Goal: Task Accomplishment & Management: Complete application form

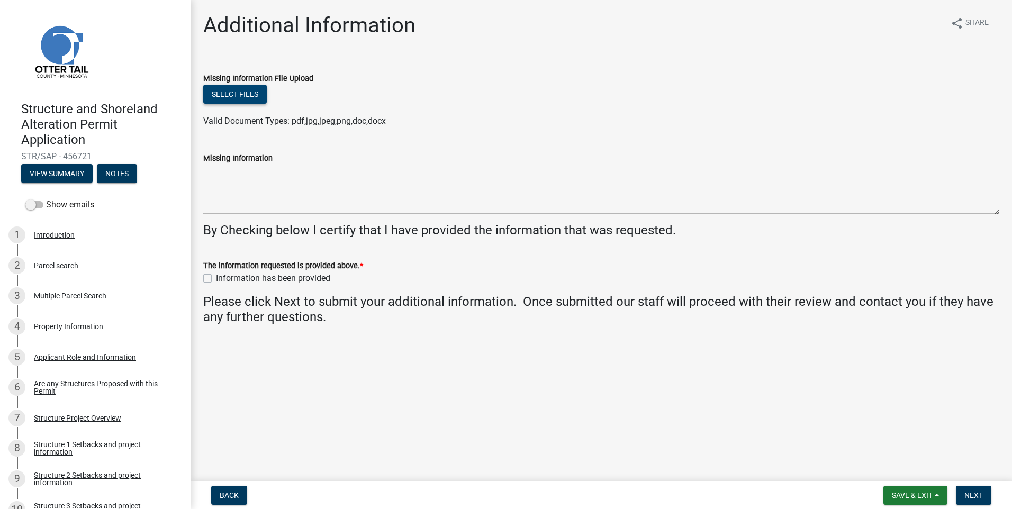
click at [228, 93] on button "Select files" at bounding box center [234, 94] width 63 height 19
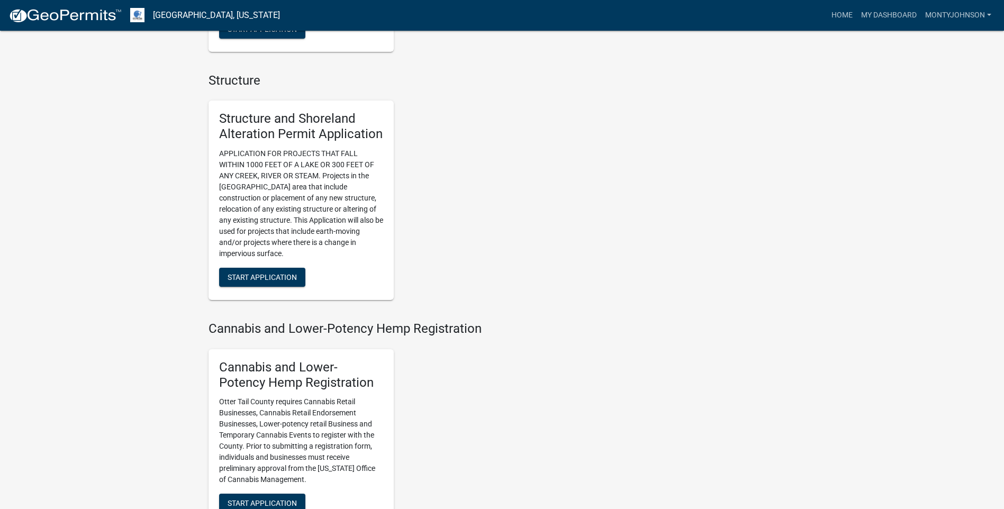
scroll to position [1058, 0]
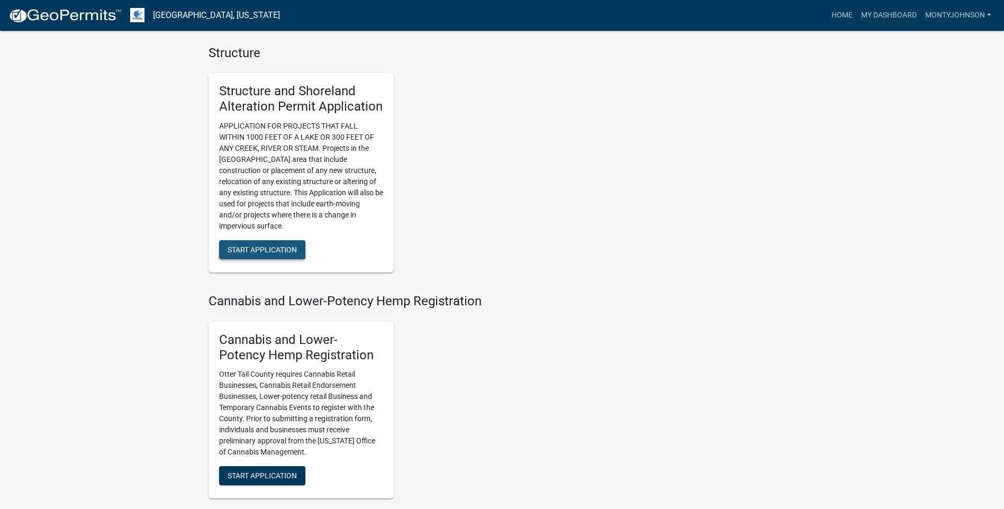
click at [264, 249] on span "Start Application" at bounding box center [261, 249] width 69 height 8
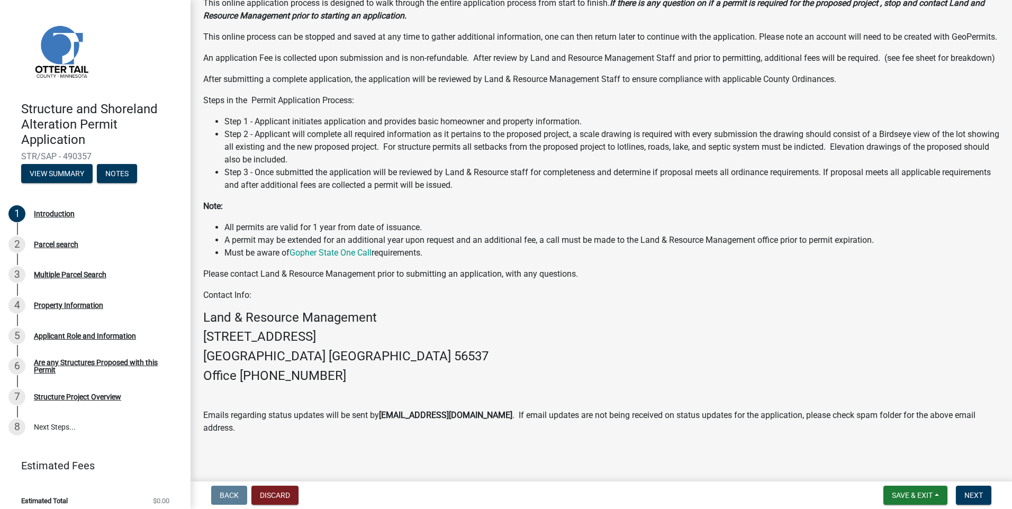
scroll to position [125, 0]
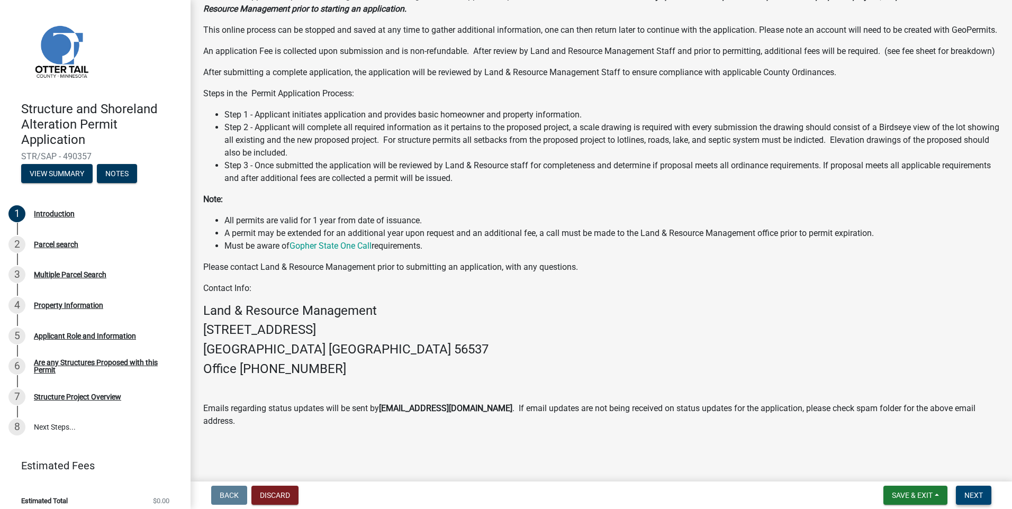
click at [971, 492] on span "Next" at bounding box center [973, 495] width 19 height 8
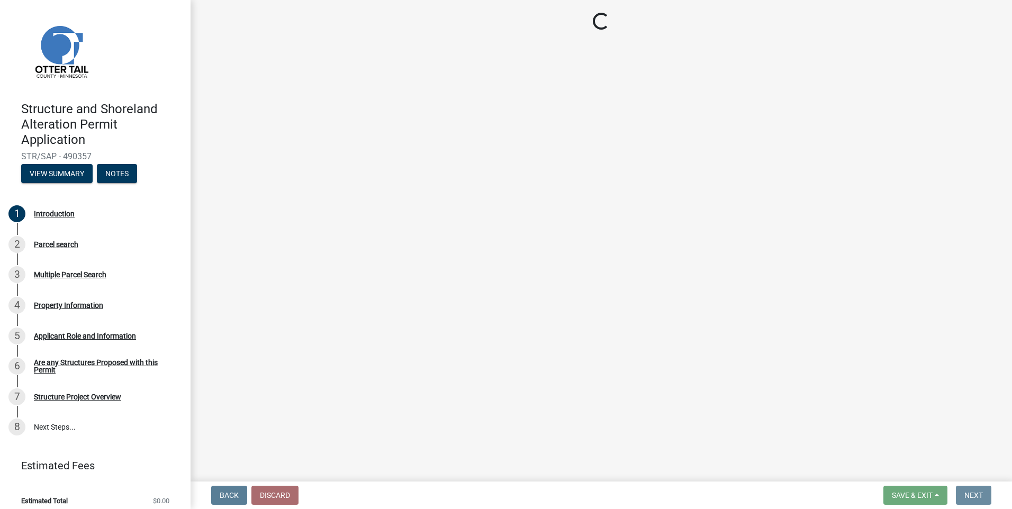
scroll to position [0, 0]
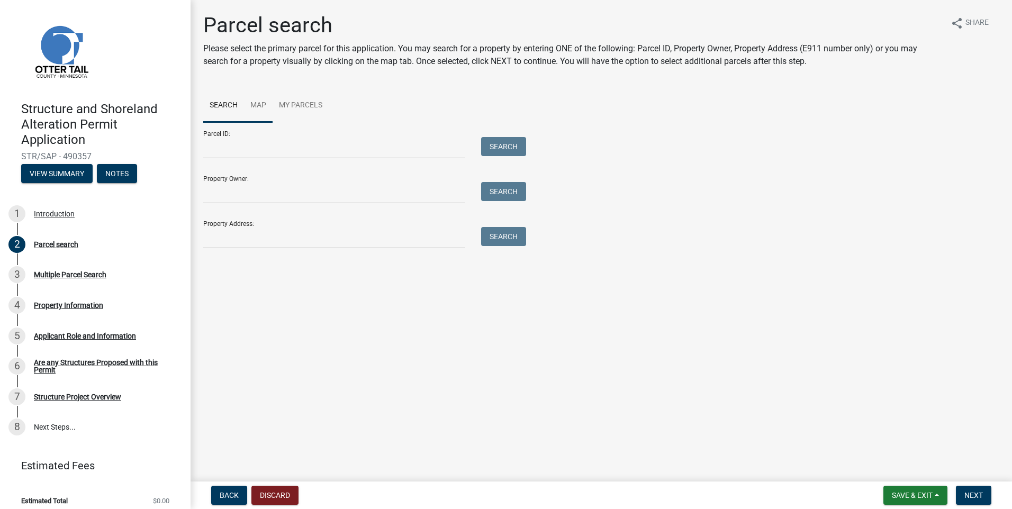
click at [256, 104] on link "Map" at bounding box center [258, 106] width 29 height 34
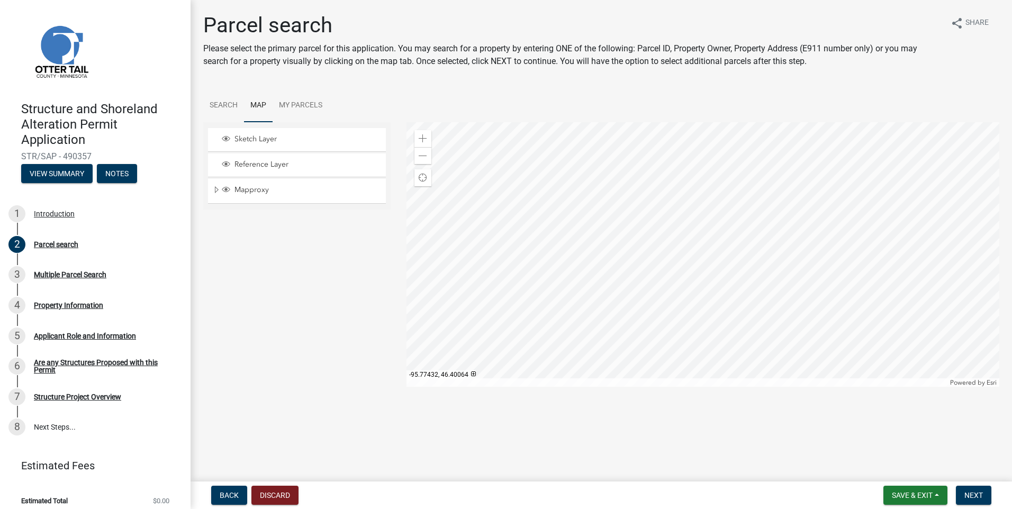
click at [653, 264] on div at bounding box center [702, 254] width 593 height 265
click at [711, 215] on div at bounding box center [702, 254] width 593 height 265
click at [702, 296] on div at bounding box center [702, 254] width 593 height 265
click at [690, 226] on div at bounding box center [702, 254] width 593 height 265
click at [684, 229] on div at bounding box center [702, 254] width 593 height 265
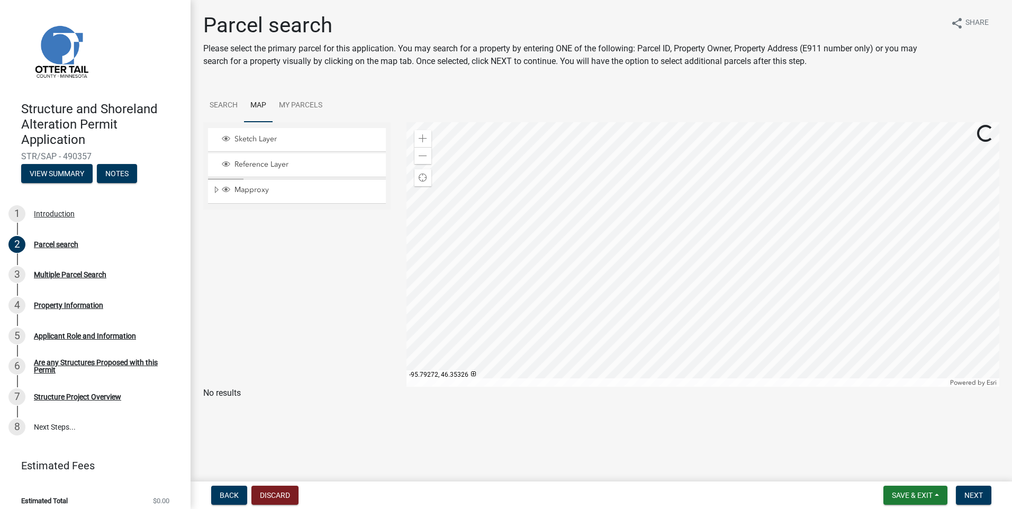
click at [689, 234] on div at bounding box center [702, 254] width 593 height 265
click at [714, 226] on div at bounding box center [702, 254] width 593 height 265
click at [720, 220] on div at bounding box center [702, 254] width 593 height 265
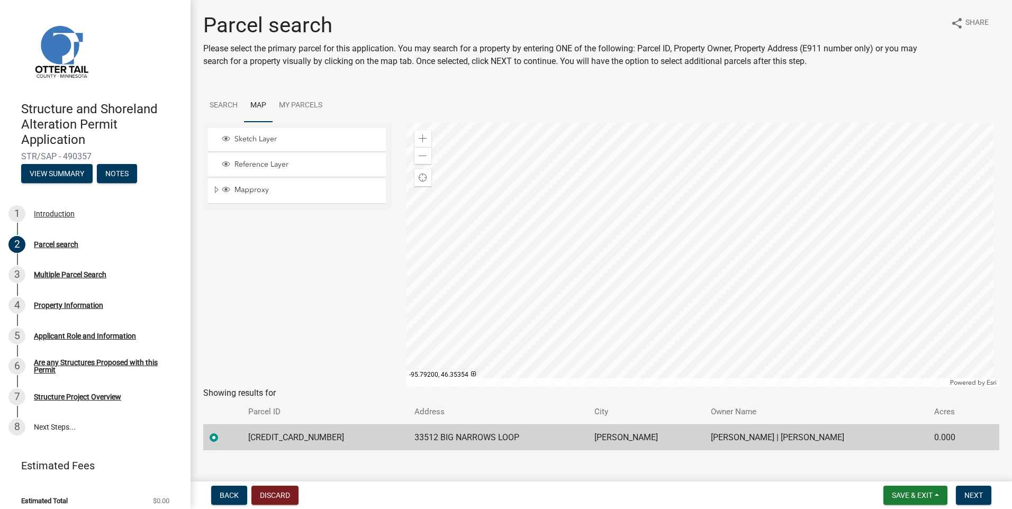
click at [852, 302] on div at bounding box center [702, 254] width 593 height 265
click at [635, 265] on div at bounding box center [702, 254] width 593 height 265
click at [615, 315] on div at bounding box center [702, 254] width 593 height 265
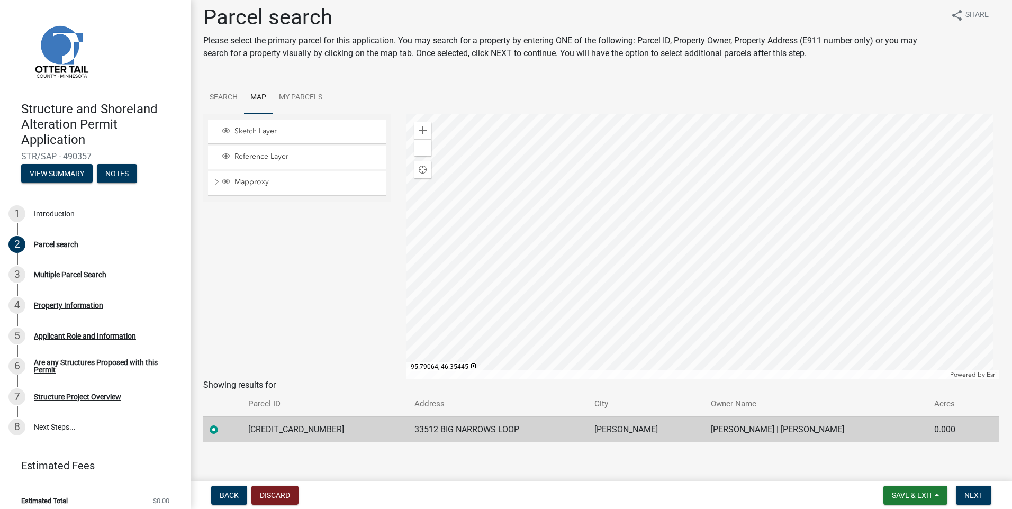
scroll to position [14, 0]
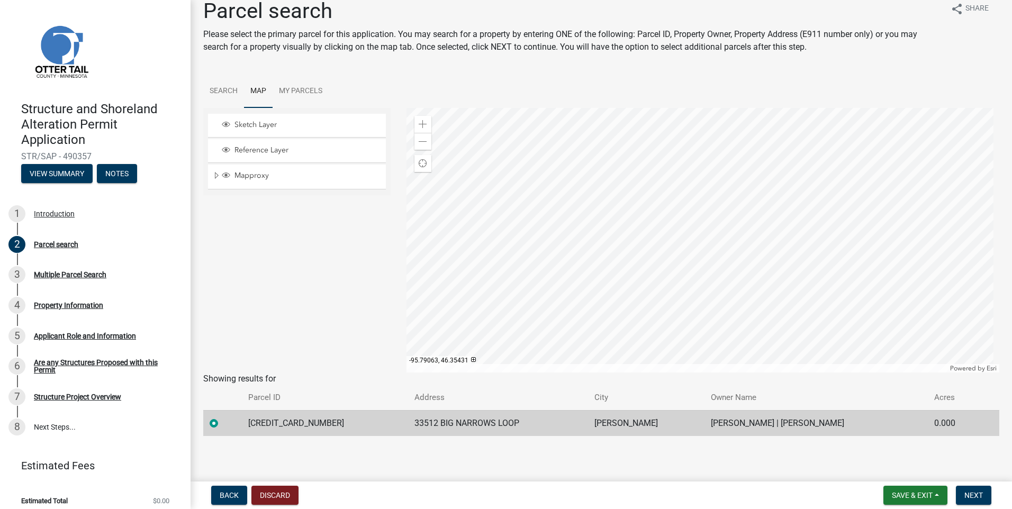
click at [599, 243] on div at bounding box center [702, 240] width 593 height 265
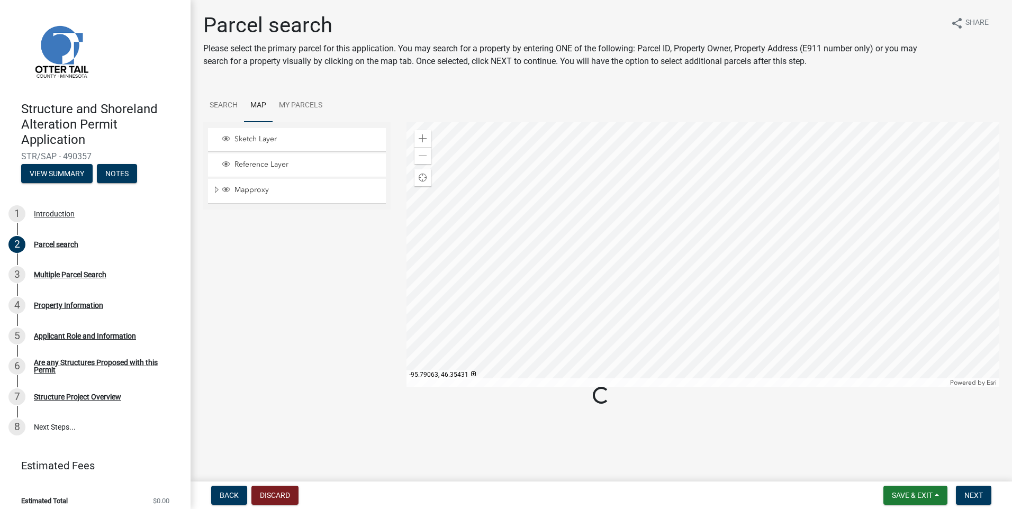
scroll to position [0, 0]
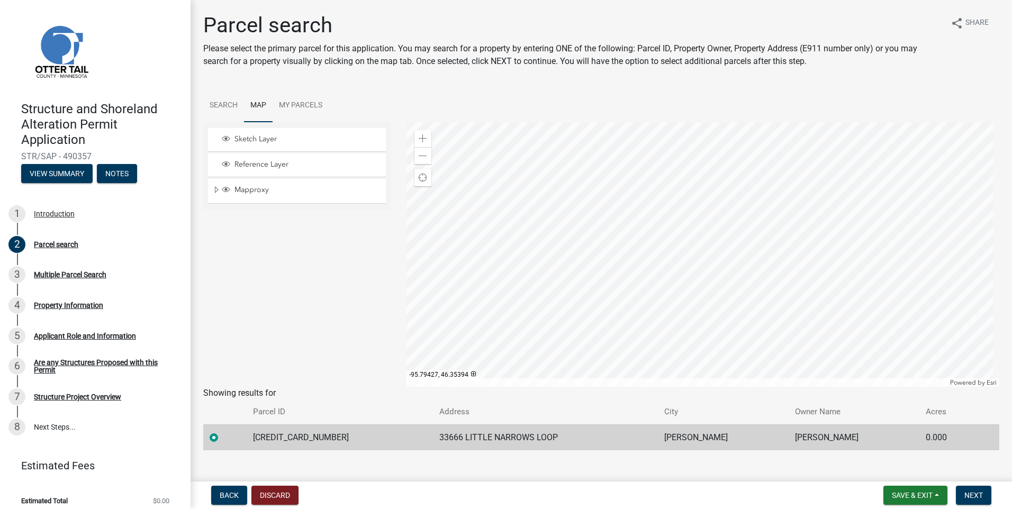
click at [561, 250] on div at bounding box center [702, 254] width 593 height 265
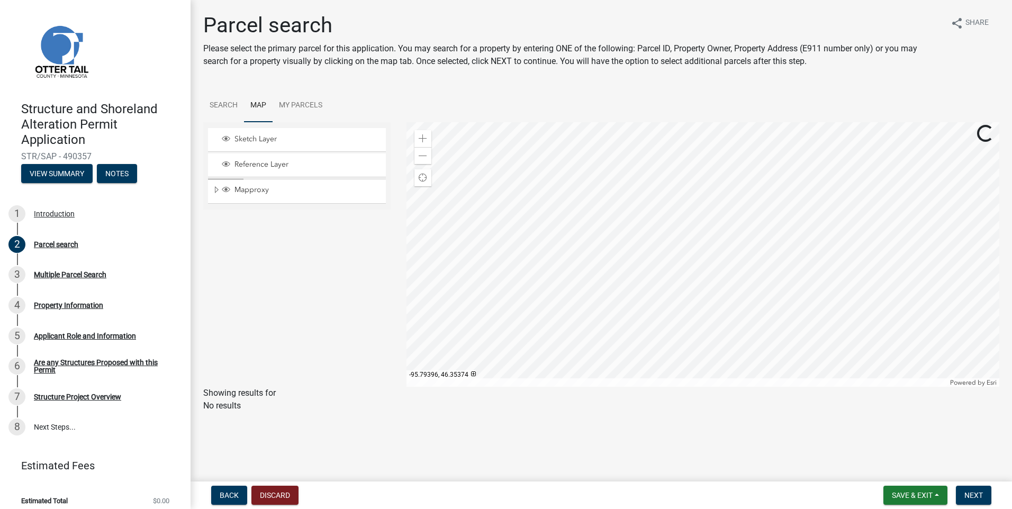
click at [569, 253] on div at bounding box center [702, 254] width 593 height 265
click at [637, 235] on div at bounding box center [702, 254] width 593 height 265
click at [643, 231] on div at bounding box center [702, 254] width 593 height 265
click at [581, 295] on div at bounding box center [702, 254] width 593 height 265
click at [583, 296] on div at bounding box center [702, 254] width 593 height 265
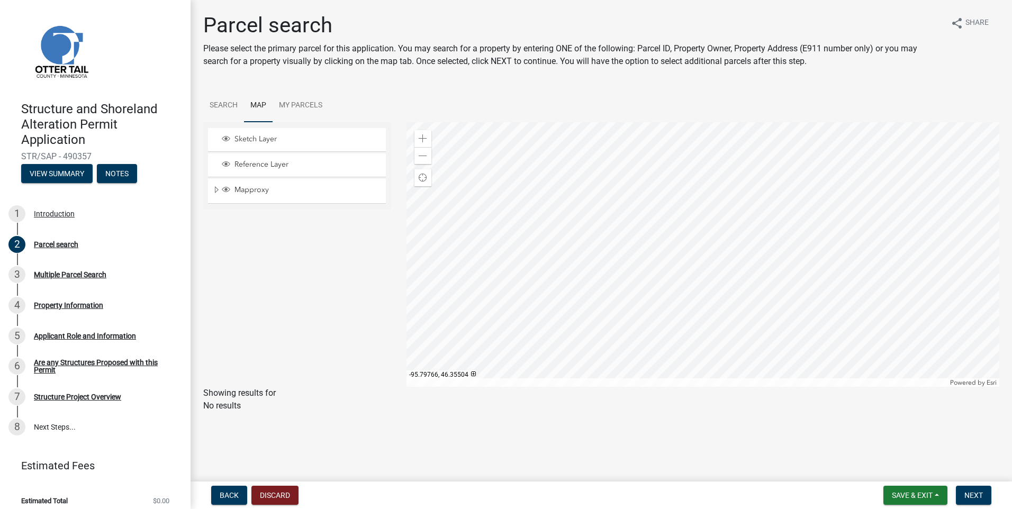
click at [603, 126] on div at bounding box center [702, 254] width 593 height 265
click at [854, 235] on div at bounding box center [702, 254] width 593 height 265
click at [850, 237] on div at bounding box center [702, 254] width 593 height 265
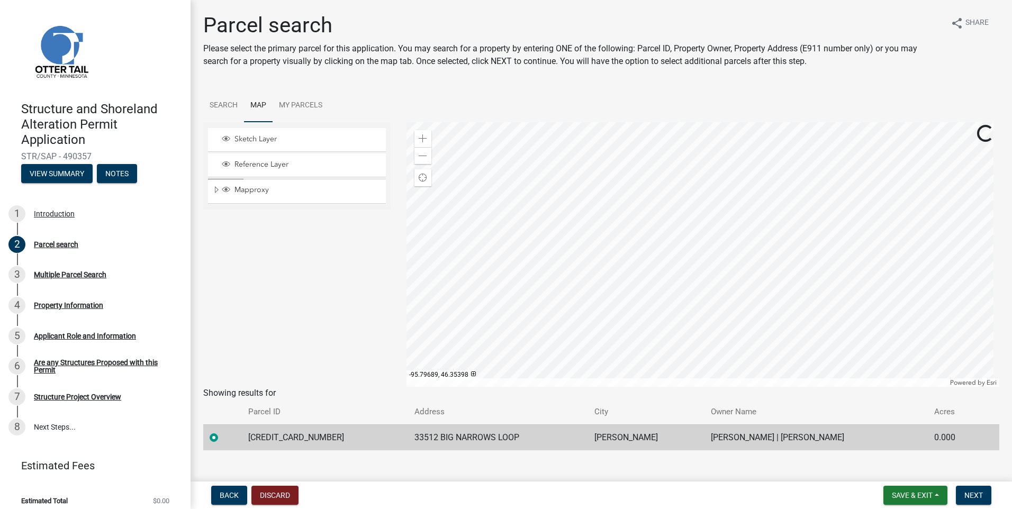
click at [779, 240] on div at bounding box center [702, 254] width 593 height 265
click at [855, 296] on div at bounding box center [702, 254] width 593 height 265
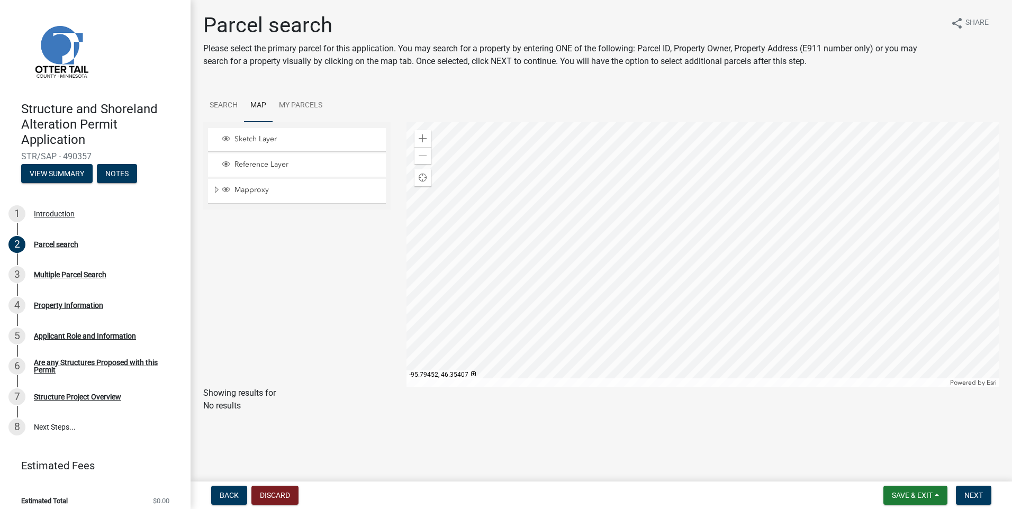
click at [787, 226] on div at bounding box center [702, 254] width 593 height 265
click at [914, 250] on div at bounding box center [702, 254] width 593 height 265
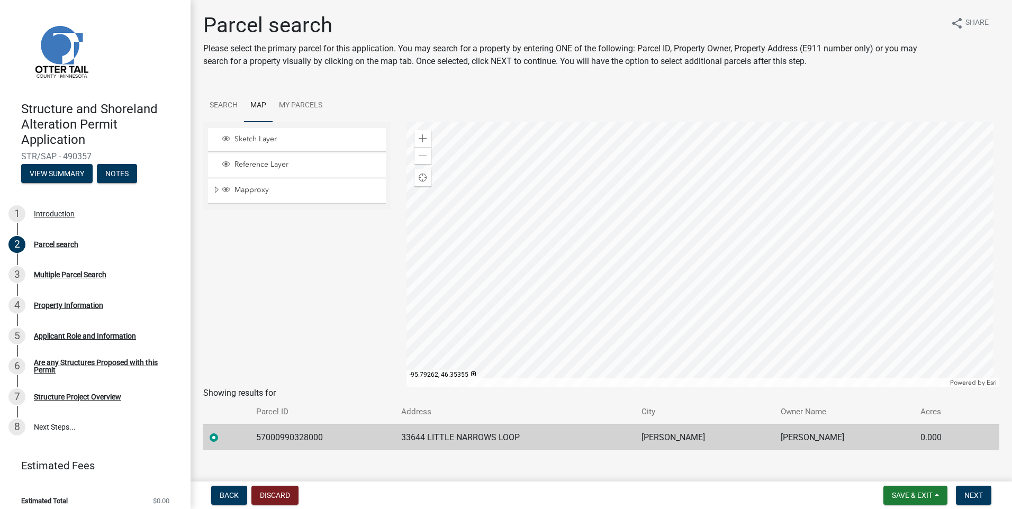
click at [777, 275] on div at bounding box center [702, 254] width 593 height 265
click at [728, 143] on div at bounding box center [702, 254] width 593 height 265
click at [676, 252] on div at bounding box center [702, 254] width 593 height 265
click at [670, 234] on div at bounding box center [702, 254] width 593 height 265
click at [978, 494] on span "Next" at bounding box center [973, 495] width 19 height 8
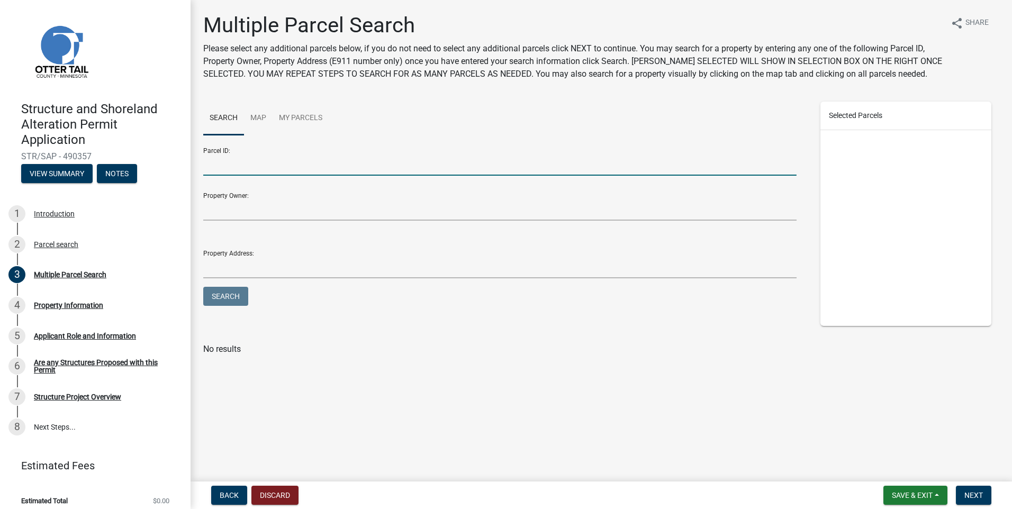
click at [292, 168] on input "Parcel ID:" at bounding box center [499, 165] width 593 height 22
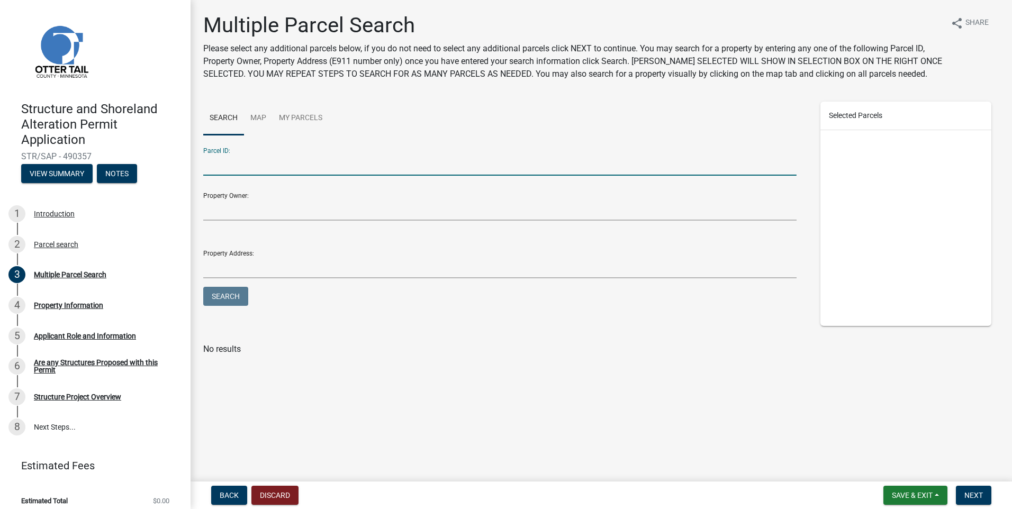
click at [292, 168] on input "Parcel ID:" at bounding box center [499, 165] width 593 height 22
click at [292, 167] on input "Parcel ID:" at bounding box center [499, 165] width 593 height 22
click at [289, 169] on input "Parcel ID:" at bounding box center [499, 165] width 593 height 22
click at [288, 167] on input "Parcel ID:" at bounding box center [499, 165] width 593 height 22
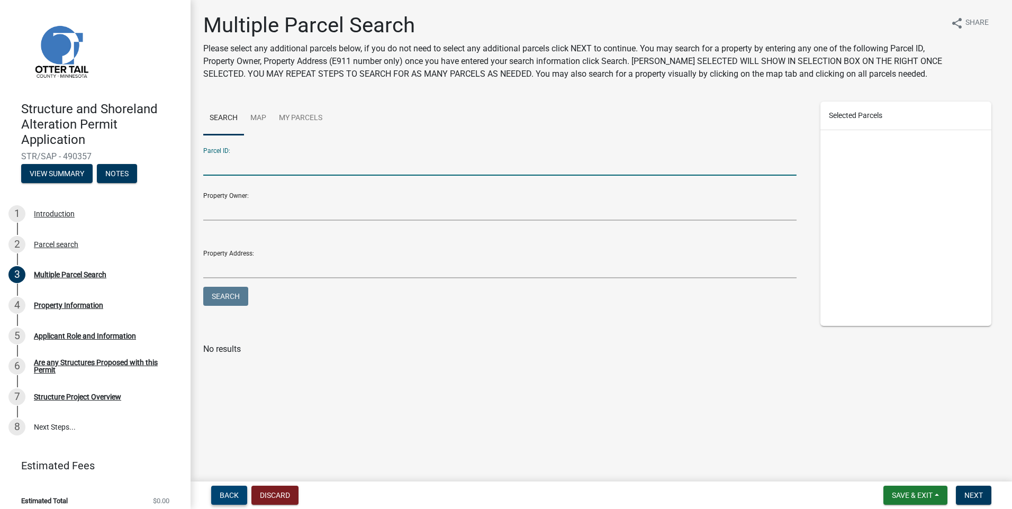
click at [233, 491] on span "Back" at bounding box center [229, 495] width 19 height 8
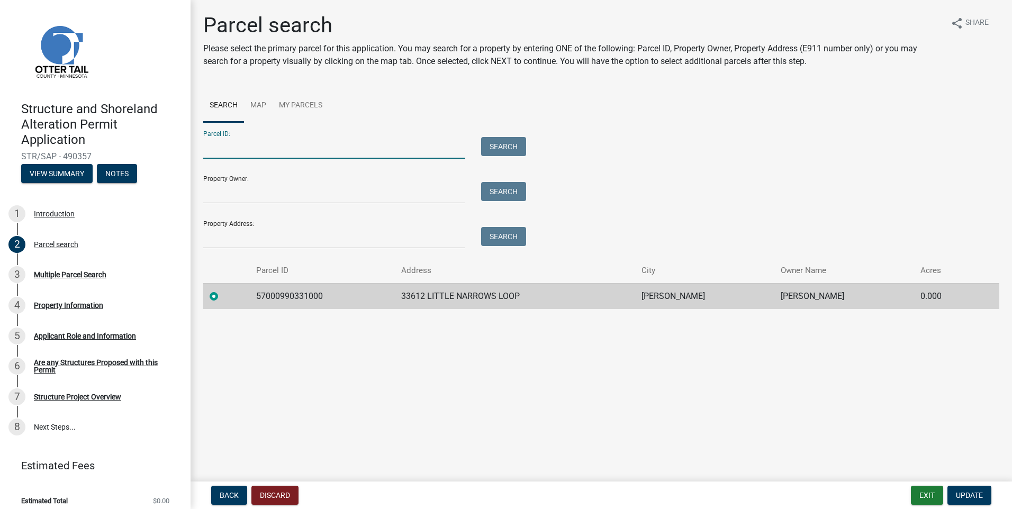
click at [332, 150] on input "Parcel ID:" at bounding box center [334, 148] width 262 height 22
type input "57000990331000"
click at [325, 194] on input "Property Owner:" at bounding box center [334, 193] width 262 height 22
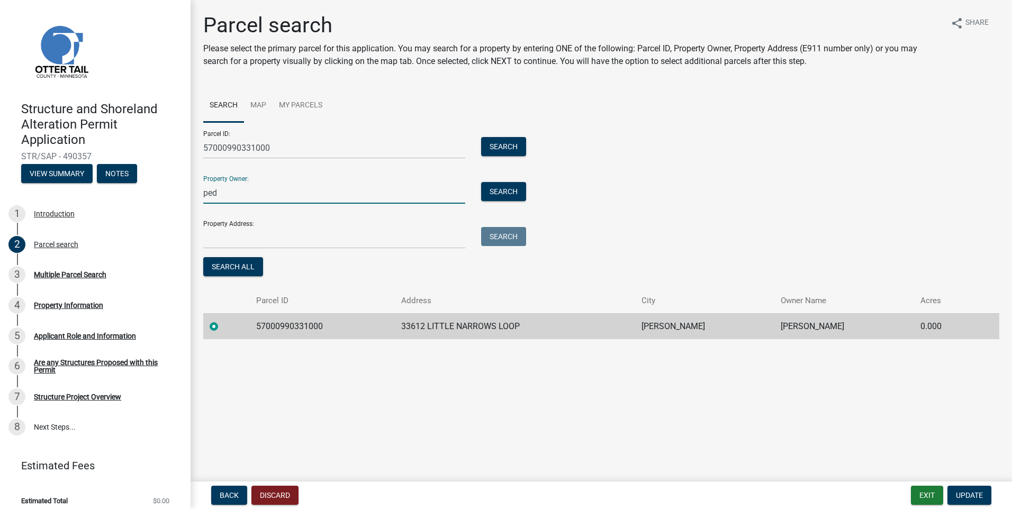
type input "[PERSON_NAME]"
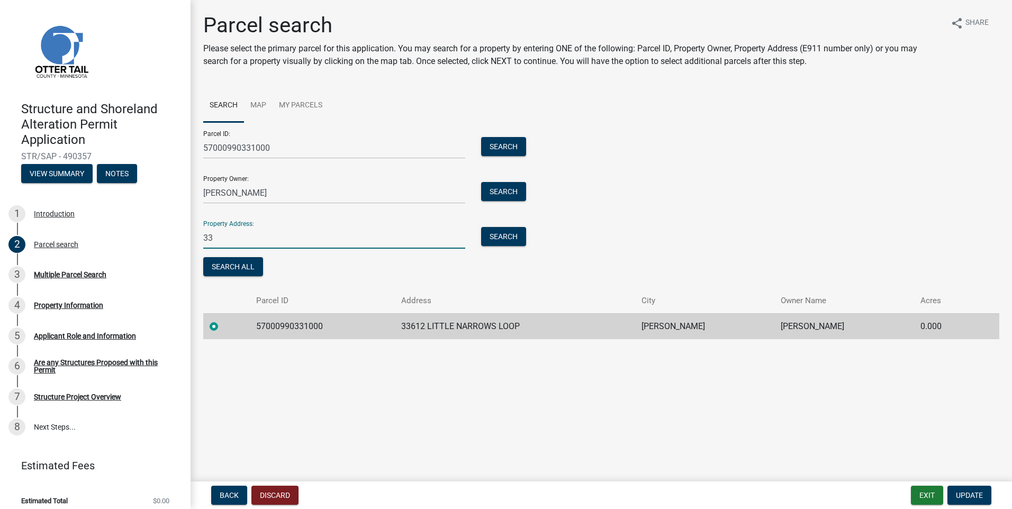
type input "33612 Little Narrows Loop"
click at [971, 491] on span "Update" at bounding box center [968, 495] width 27 height 8
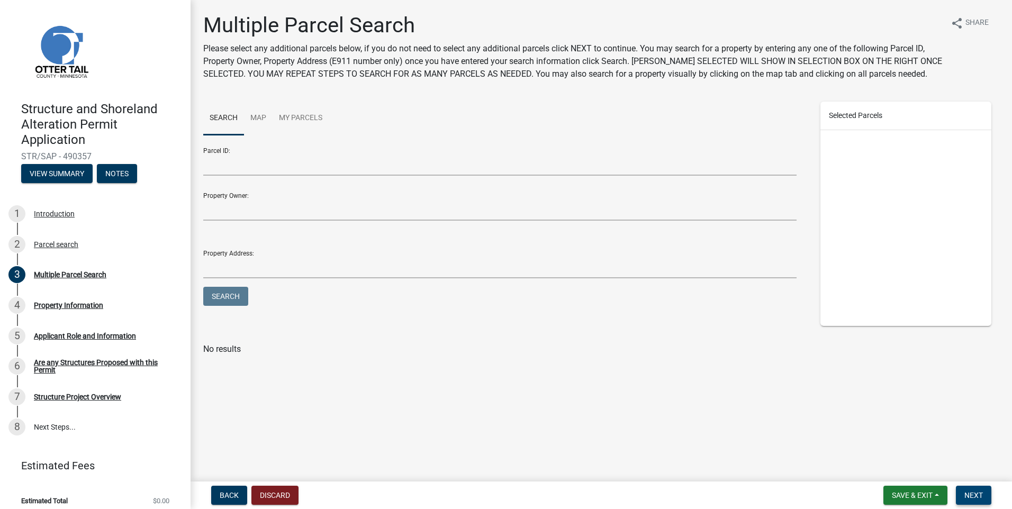
click at [976, 496] on span "Next" at bounding box center [973, 495] width 19 height 8
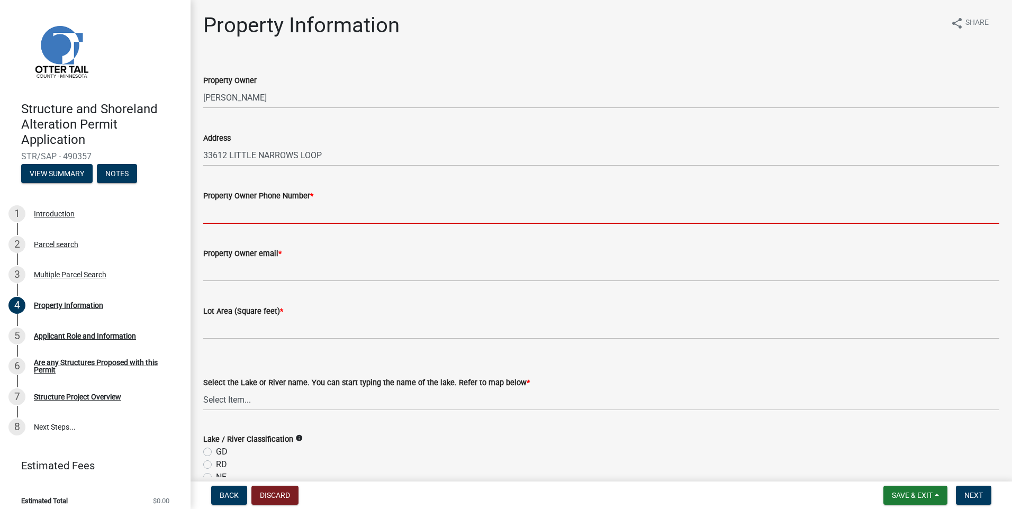
click at [345, 213] on input "Property Owner Phone Number *" at bounding box center [601, 213] width 796 height 22
type input "2185351421"
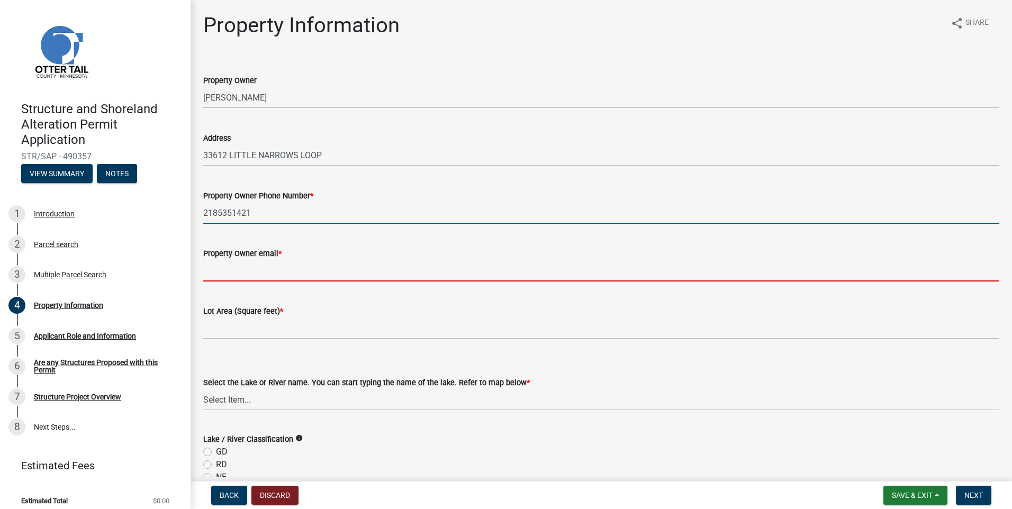
type input "[EMAIL_ADDRESS][DOMAIN_NAME]"
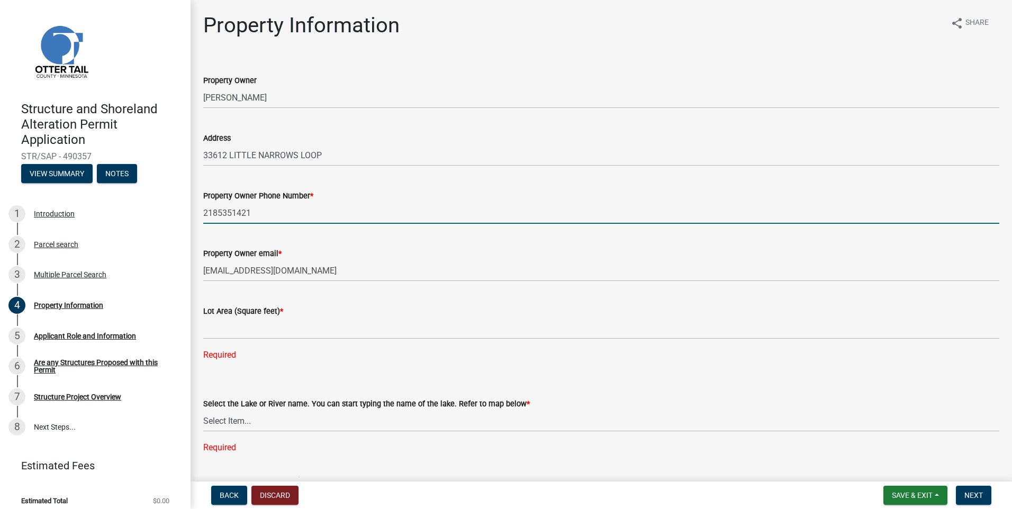
click at [317, 314] on div "Lot Area (Square feet) *" at bounding box center [601, 311] width 796 height 13
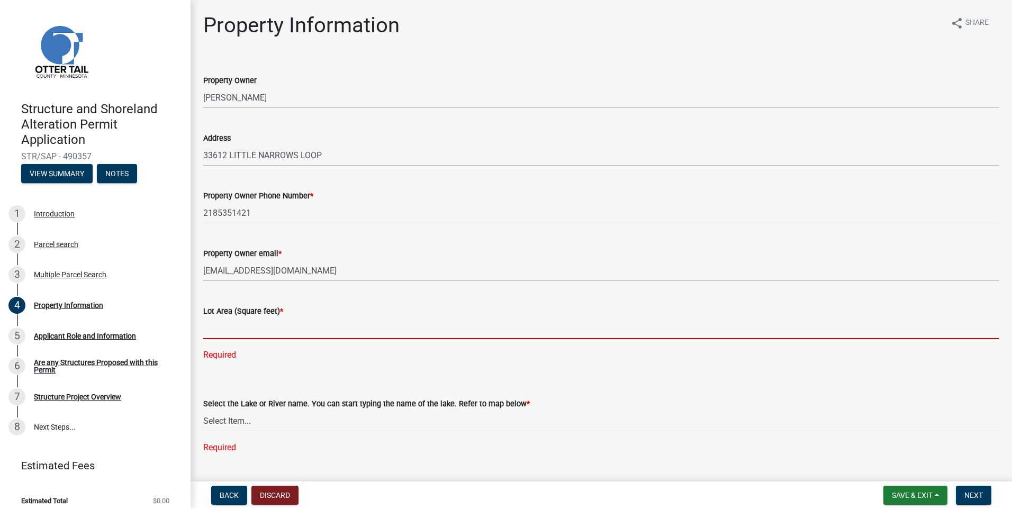
click at [314, 326] on input "text" at bounding box center [601, 328] width 796 height 22
type input "96703"
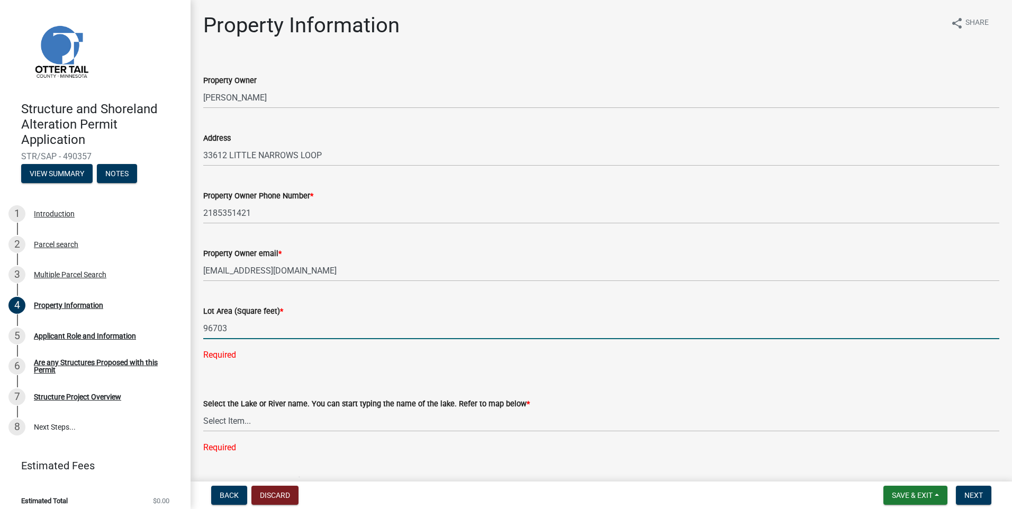
type input "220 ft"
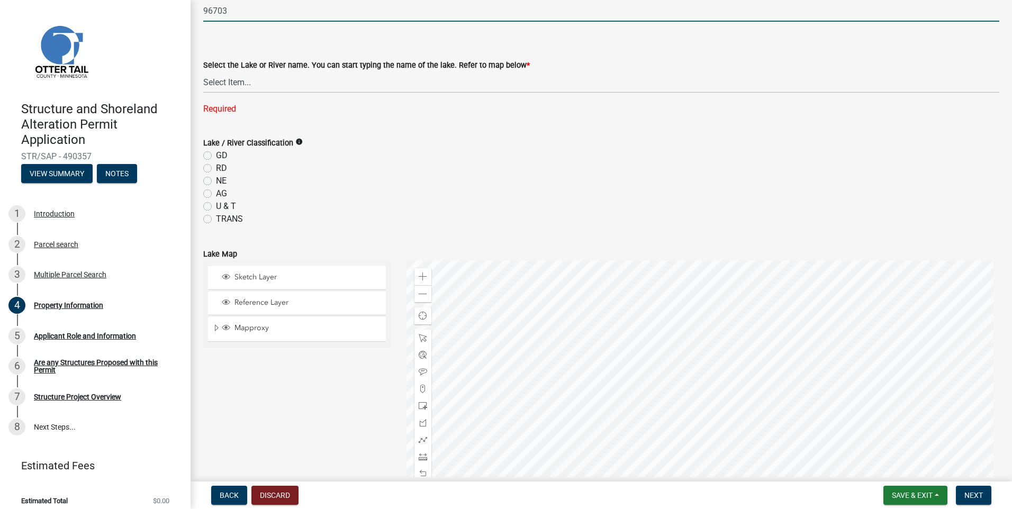
scroll to position [265, 0]
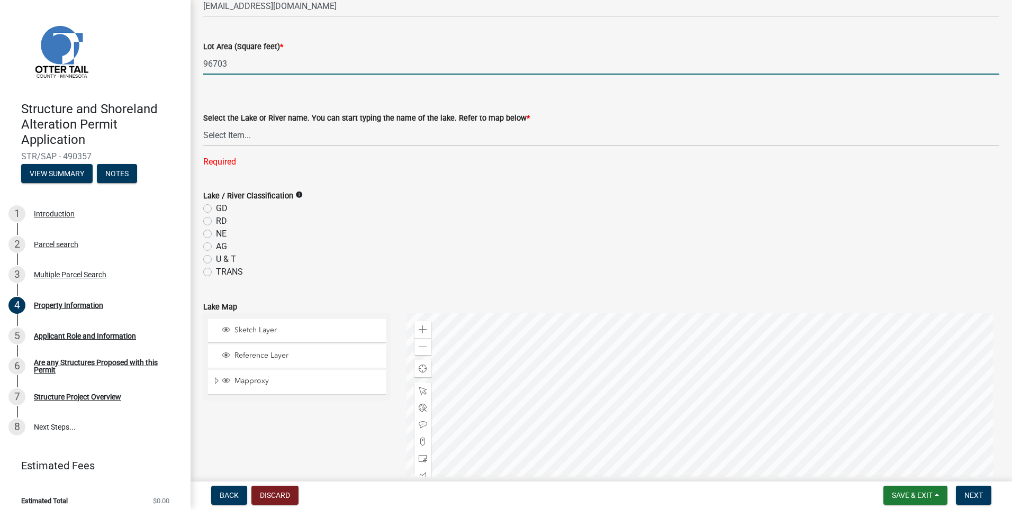
click at [216, 207] on label "GD" at bounding box center [222, 208] width 12 height 13
click at [216, 207] on input "GD" at bounding box center [219, 205] width 7 height 7
radio input "true"
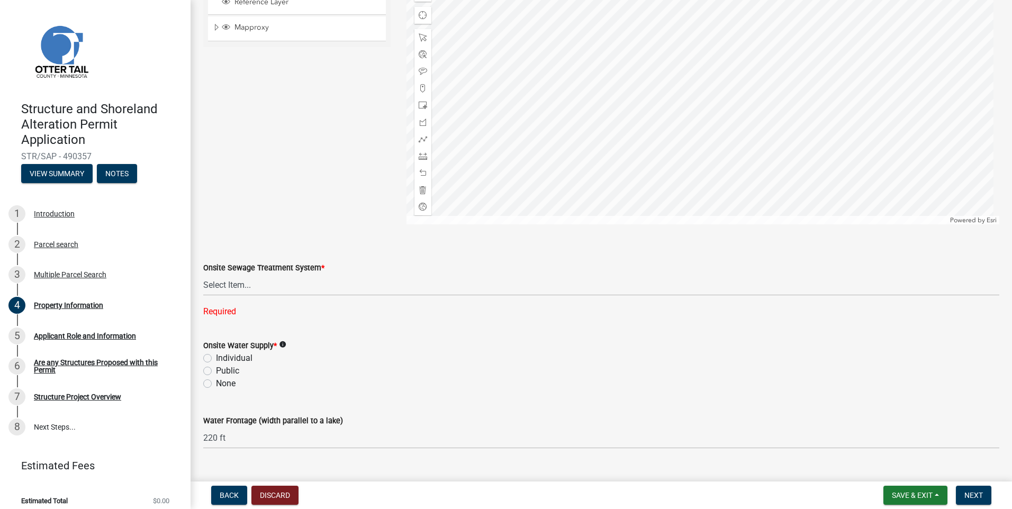
scroll to position [639, 0]
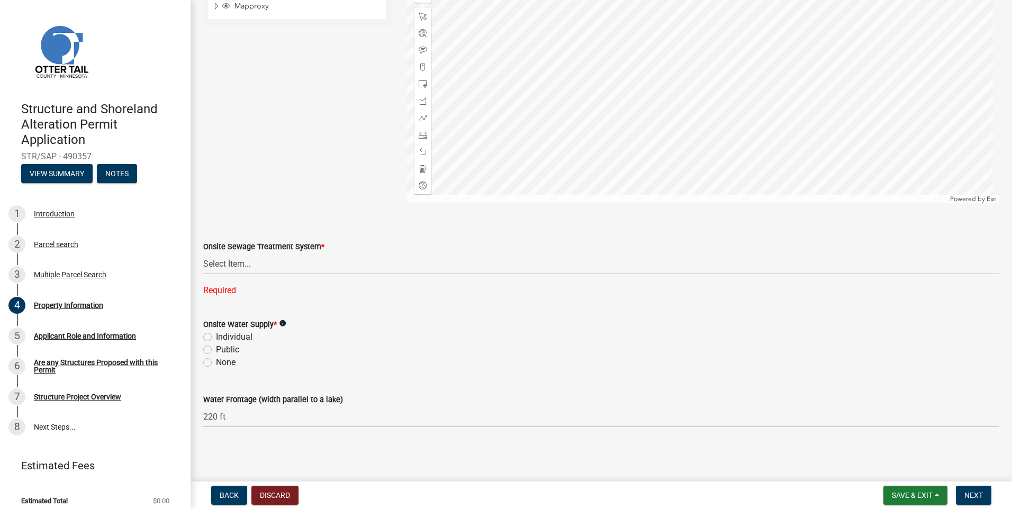
click at [216, 337] on label "Individual" at bounding box center [234, 337] width 37 height 13
click at [216, 337] on input "Individual" at bounding box center [219, 334] width 7 height 7
radio input "true"
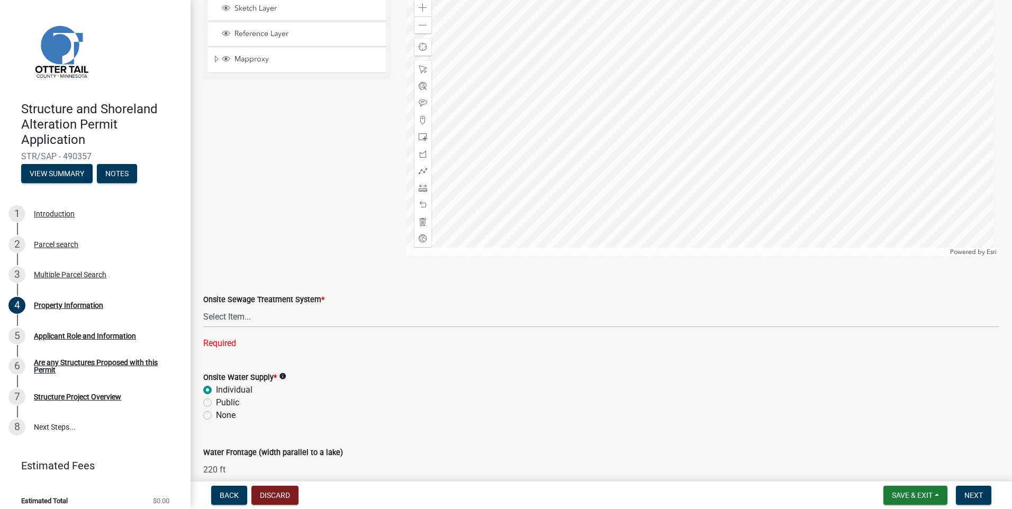
scroll to position [533, 0]
